Goal: Navigation & Orientation: Find specific page/section

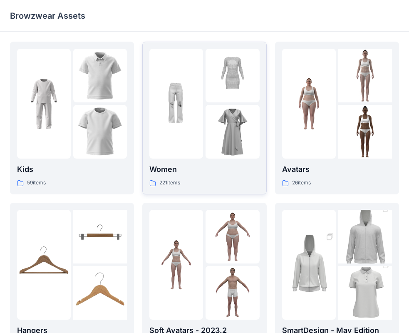
click at [194, 110] on img at bounding box center [176, 104] width 54 height 54
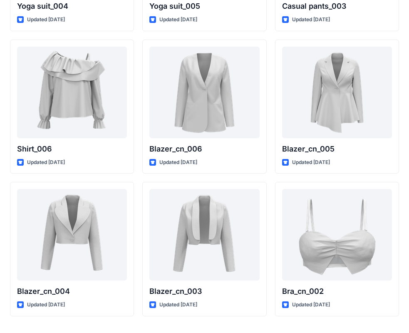
scroll to position [4867, 0]
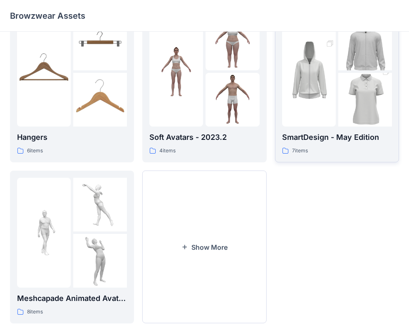
scroll to position [207, 0]
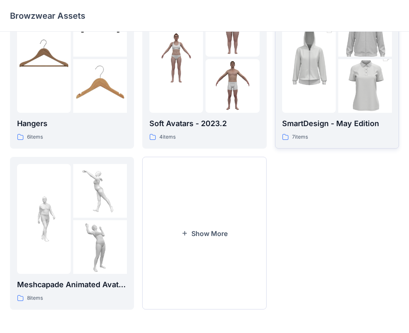
click at [352, 89] on img at bounding box center [365, 86] width 54 height 81
